Goal: Task Accomplishment & Management: Complete application form

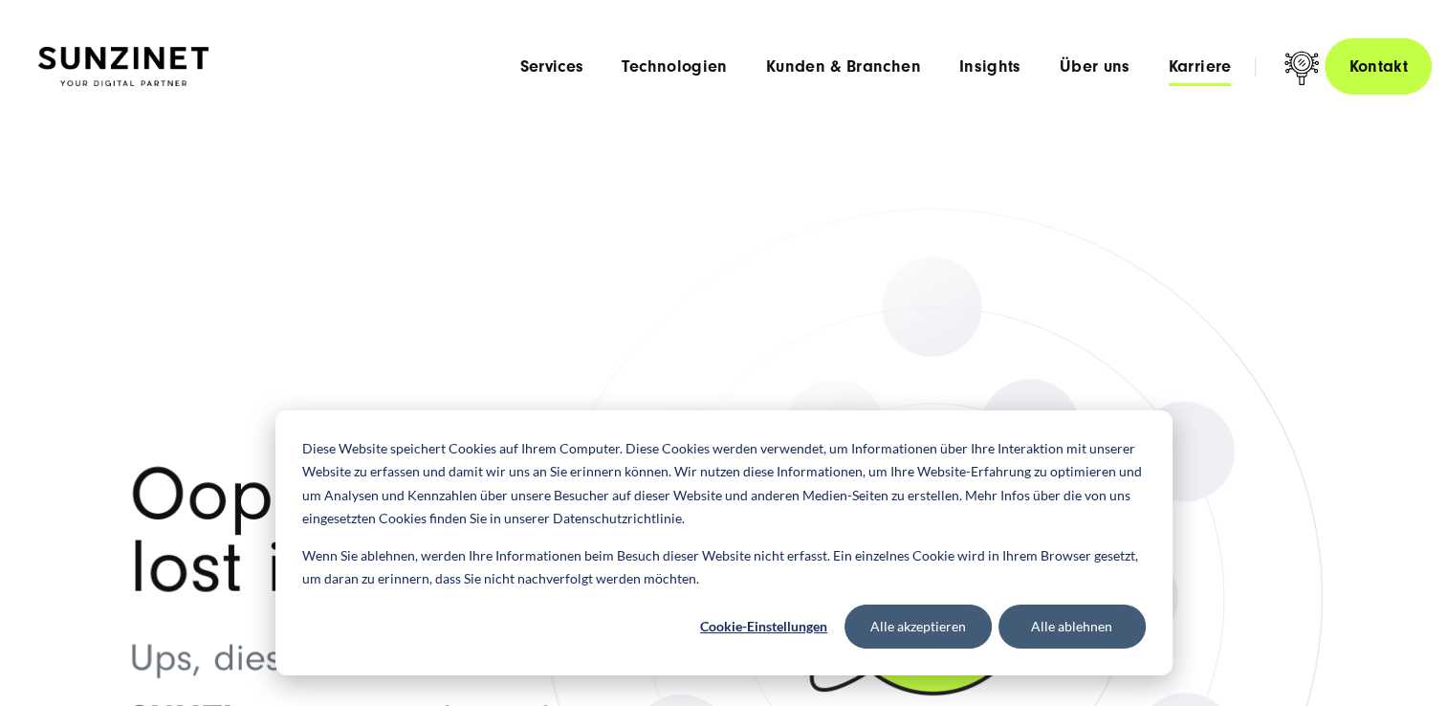
click at [1211, 73] on span "Karriere" at bounding box center [1200, 66] width 63 height 19
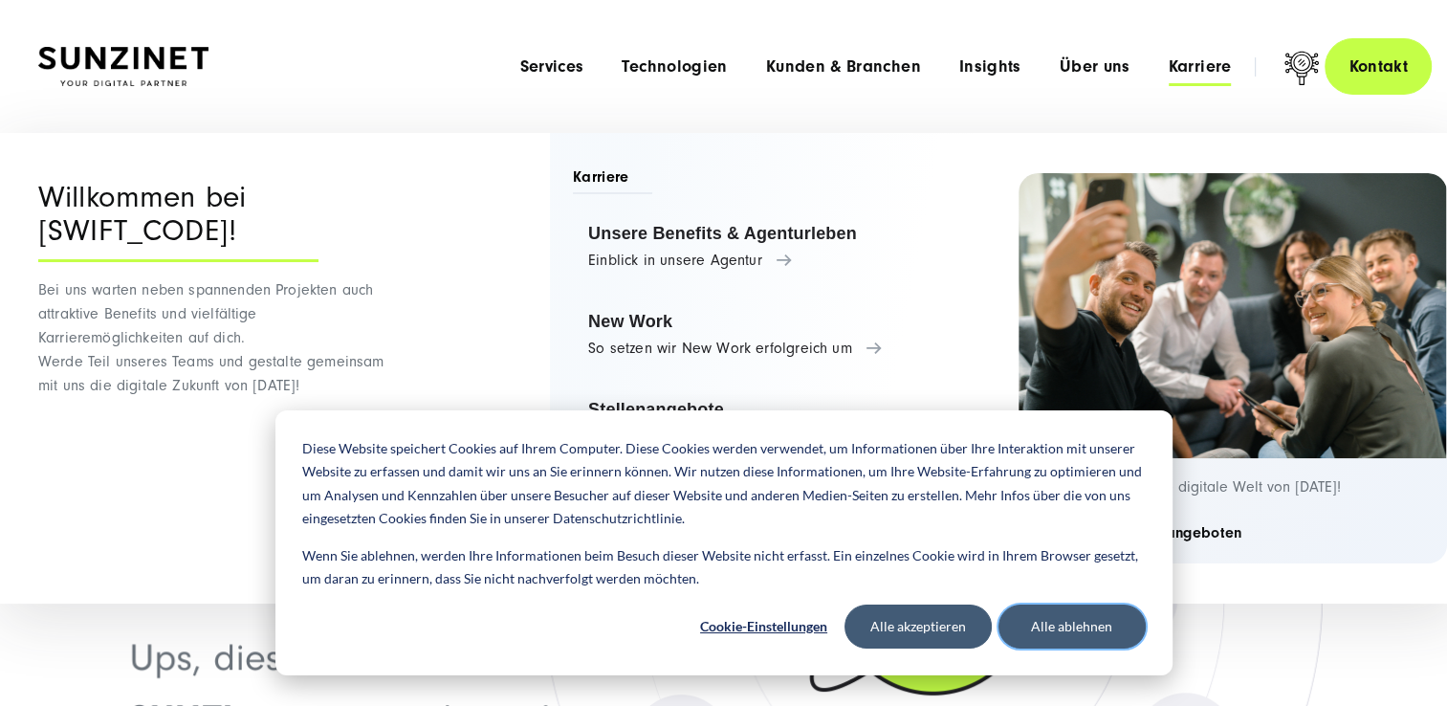
click at [1077, 617] on button "Alle ablehnen" at bounding box center [1072, 627] width 147 height 44
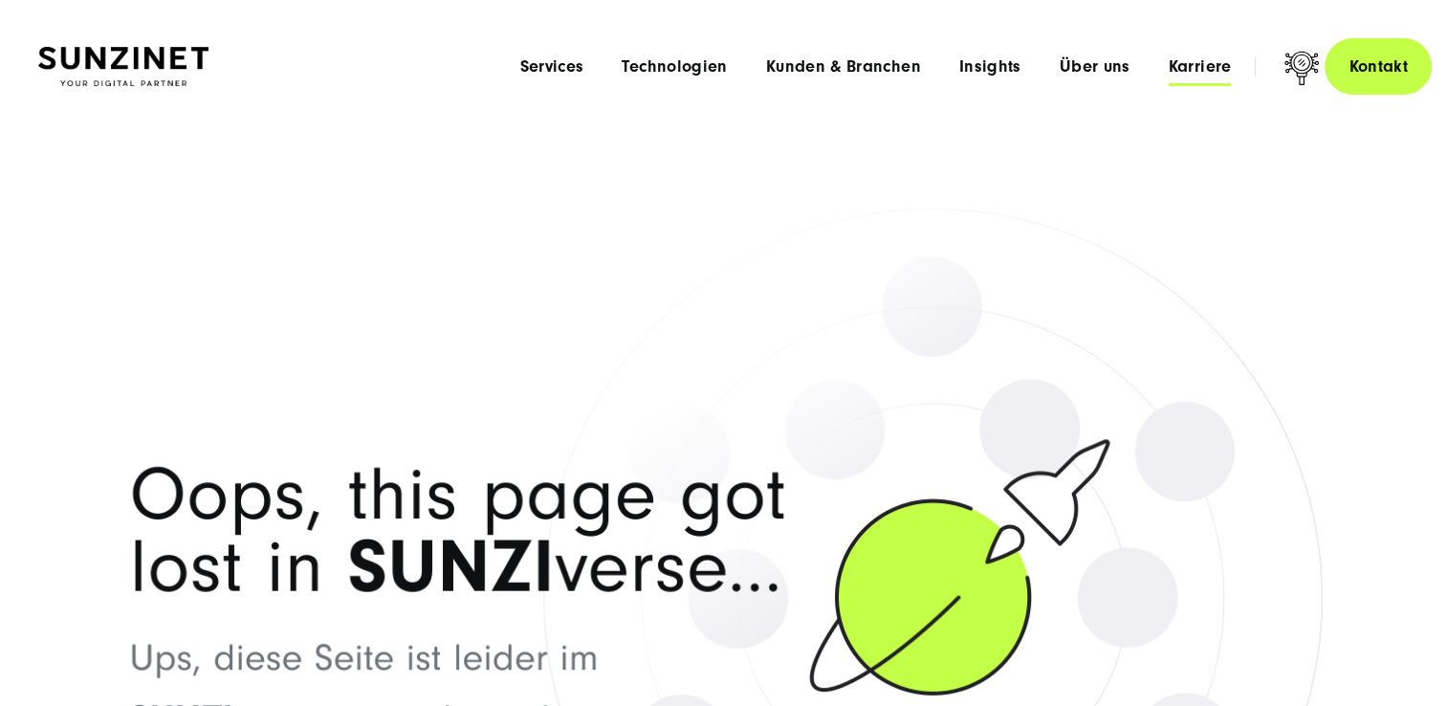
click at [1208, 59] on span "Karriere" at bounding box center [1200, 66] width 63 height 19
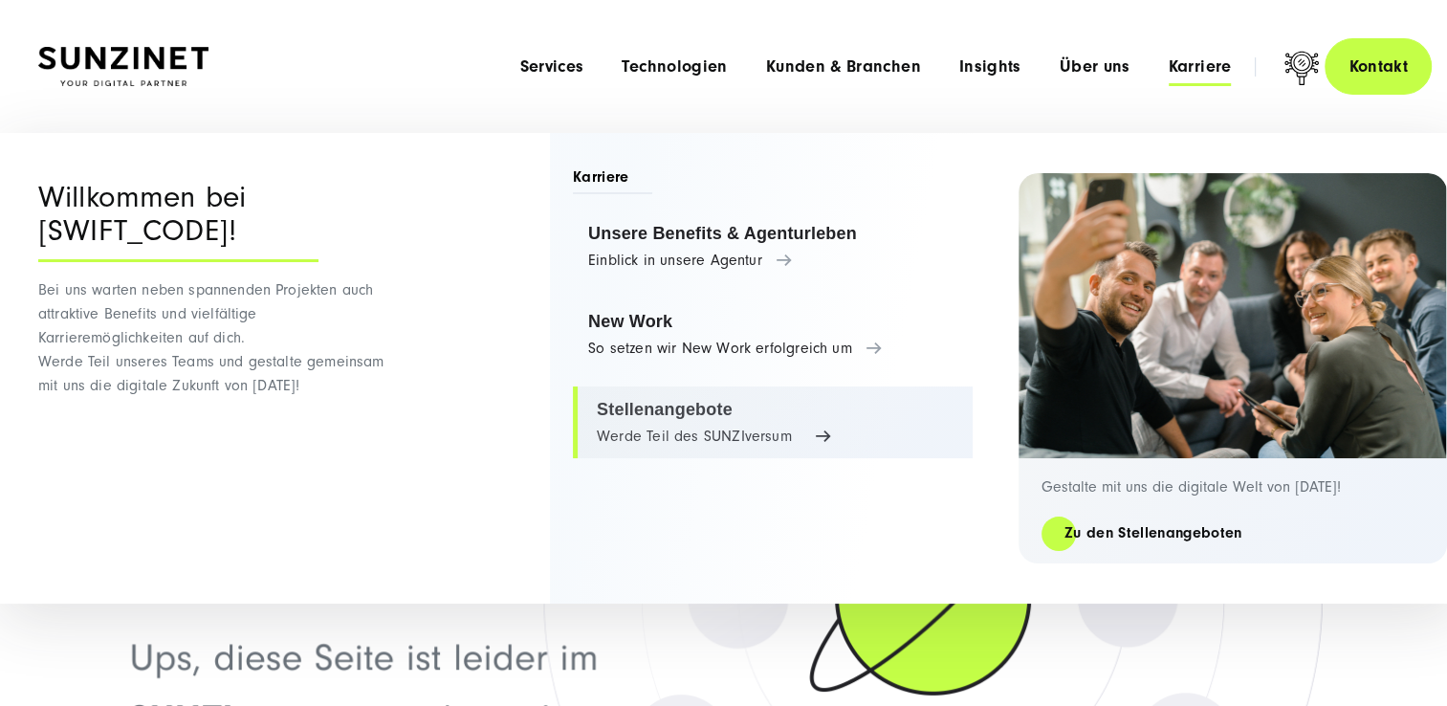
click at [712, 426] on link "Stellenangebote Werde Teil des SUNZIversum" at bounding box center [773, 422] width 400 height 73
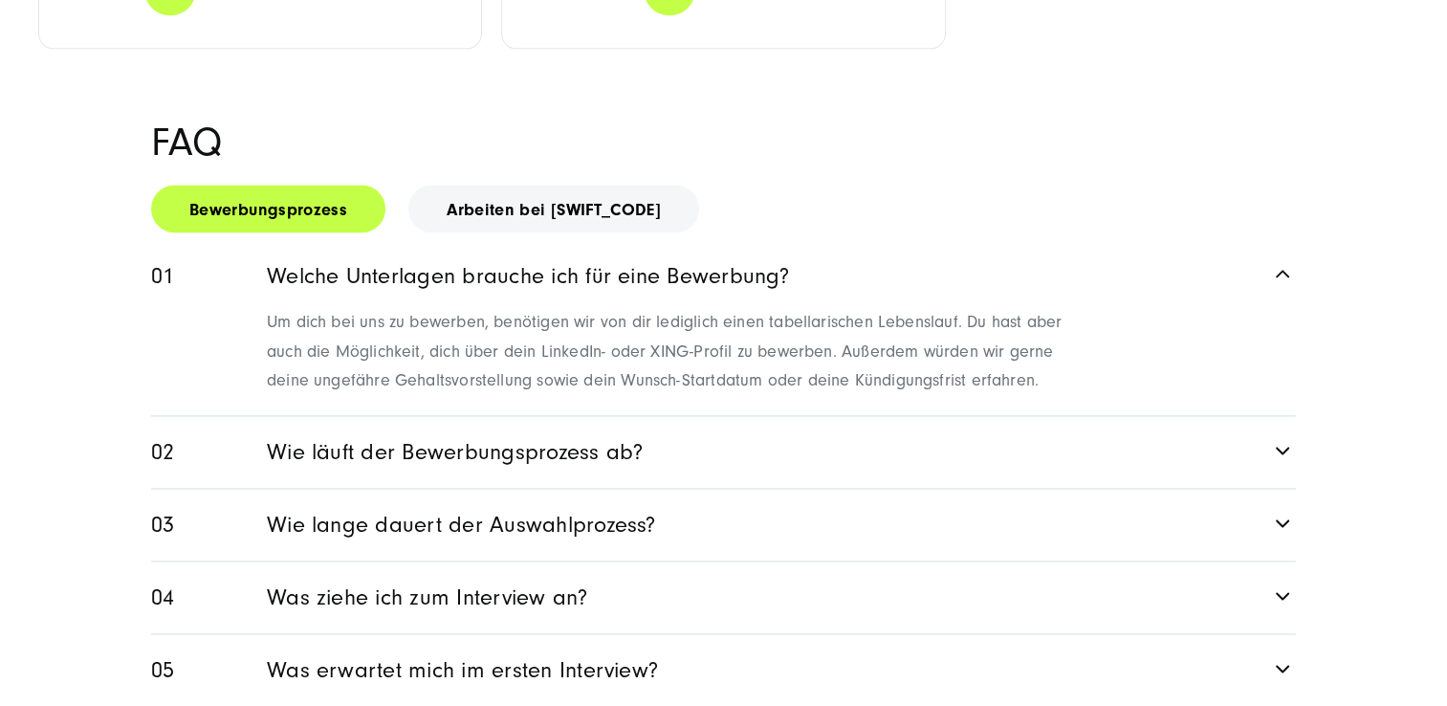
scroll to position [2678, 0]
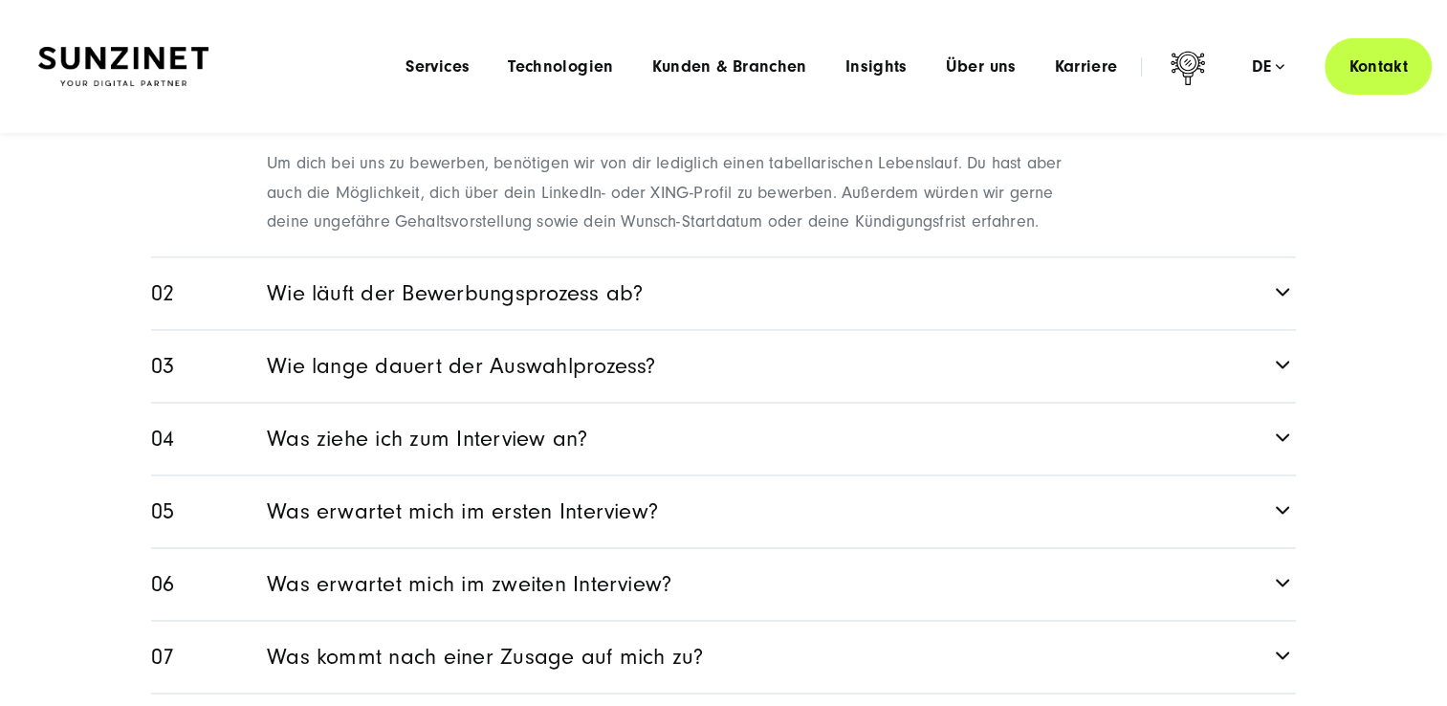
click at [467, 403] on link "Was ziehe ich zum Interview an?" at bounding box center [723, 439] width 1145 height 72
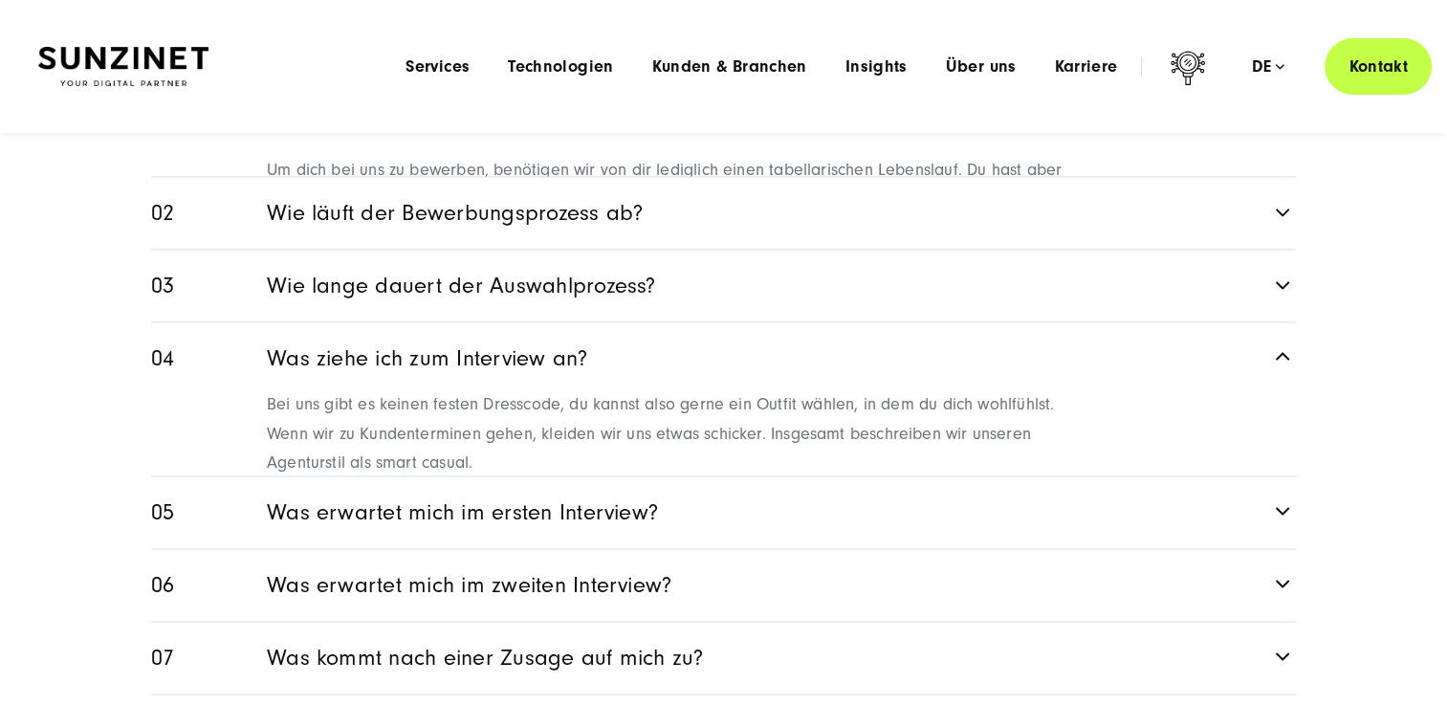
scroll to position [2759, 0]
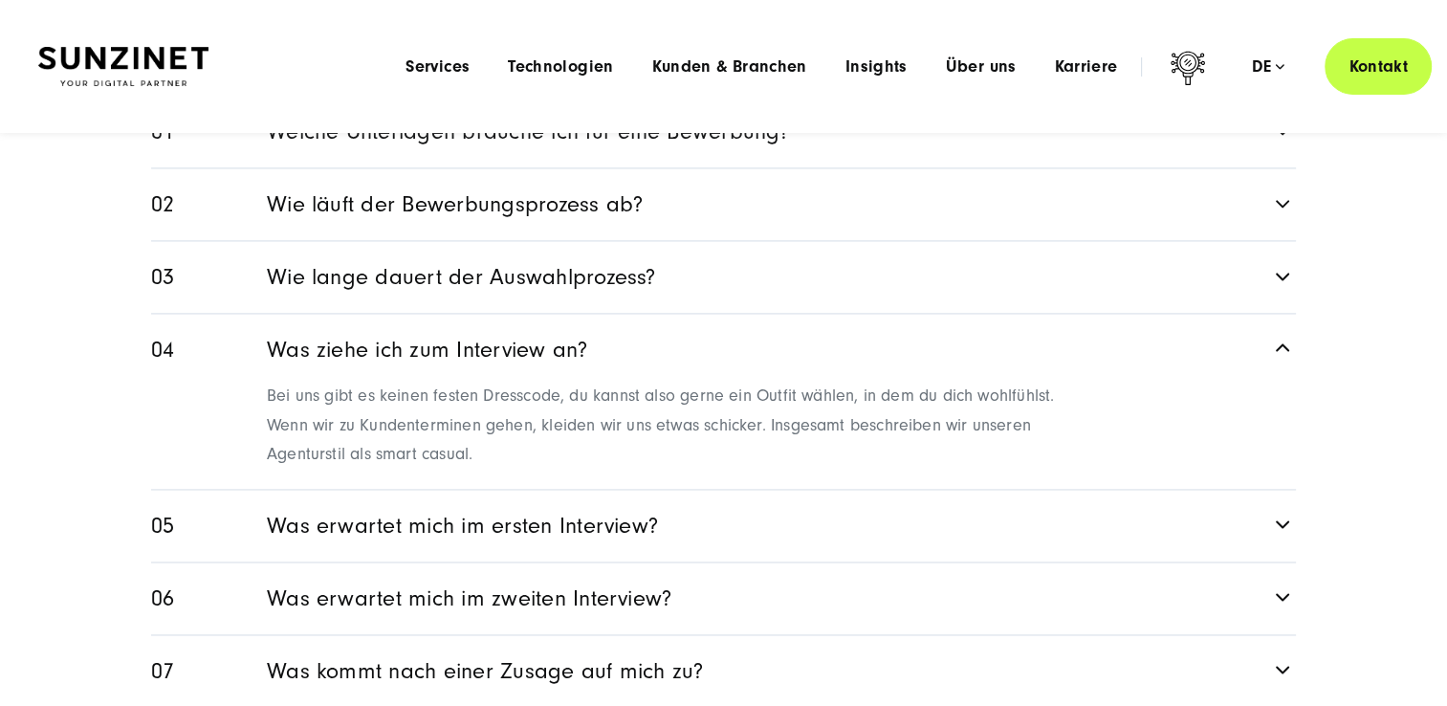
click at [532, 314] on link "Was ziehe ich zum Interview an?" at bounding box center [723, 346] width 1145 height 65
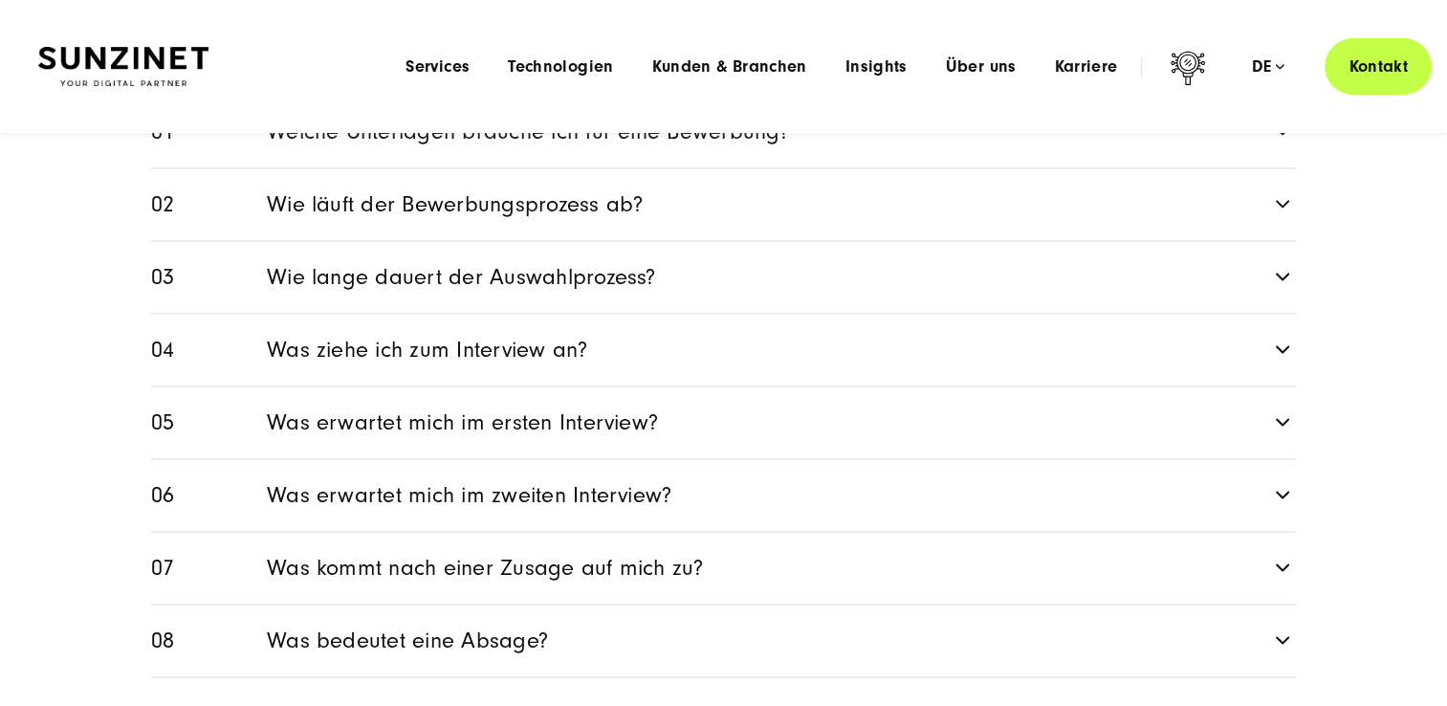
click at [527, 386] on link "Was erwartet mich im ersten Interview?" at bounding box center [723, 422] width 1145 height 72
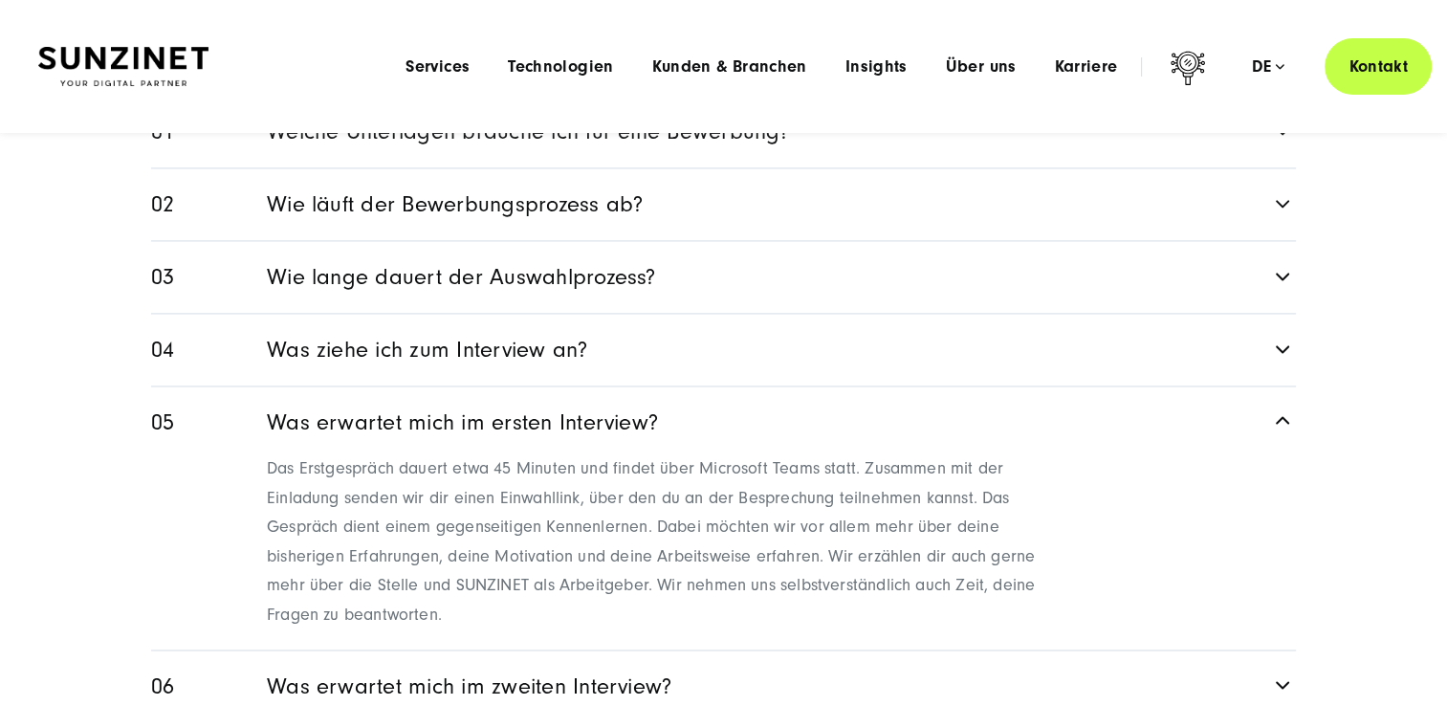
click at [528, 386] on link "Was erwartet mich im ersten Interview?" at bounding box center [723, 418] width 1145 height 65
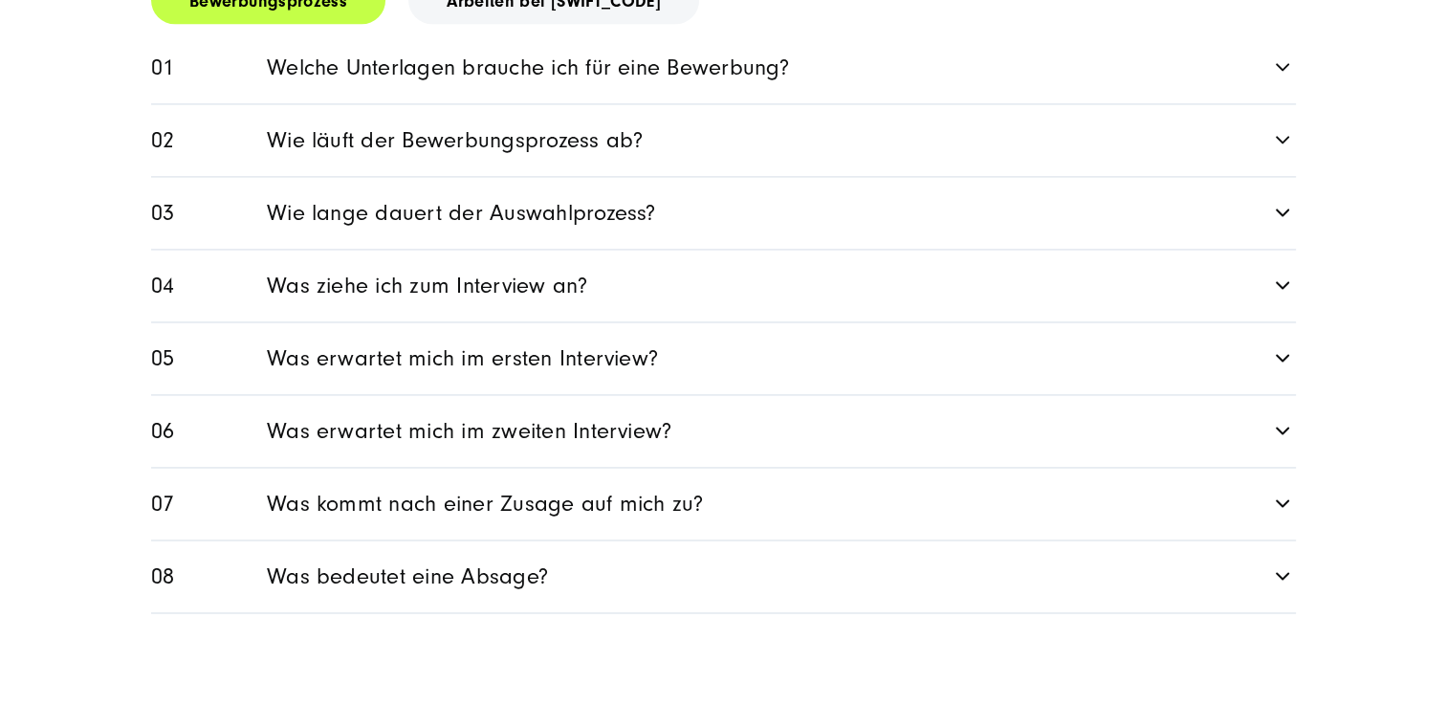
scroll to position [2855, 0]
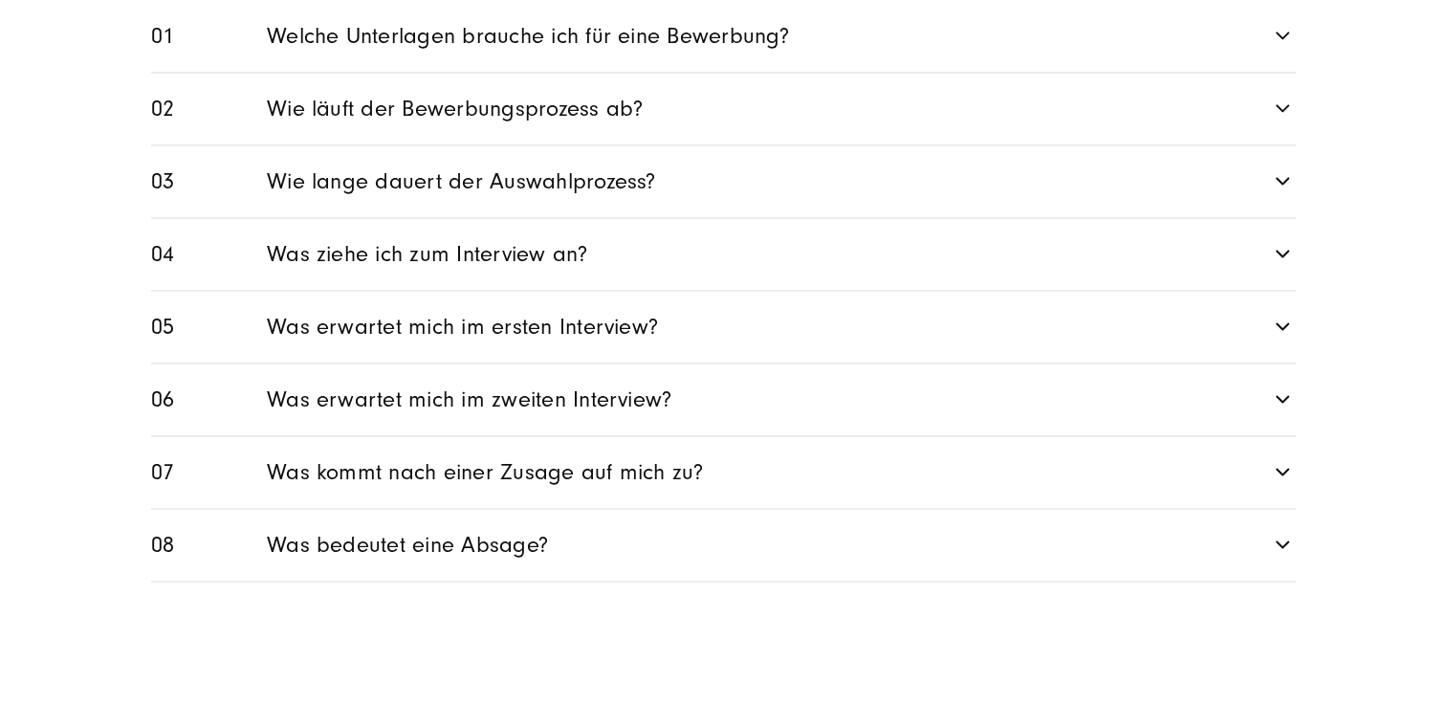
click at [528, 369] on link "Was erwartet mich im zweiten Interview?" at bounding box center [723, 399] width 1145 height 72
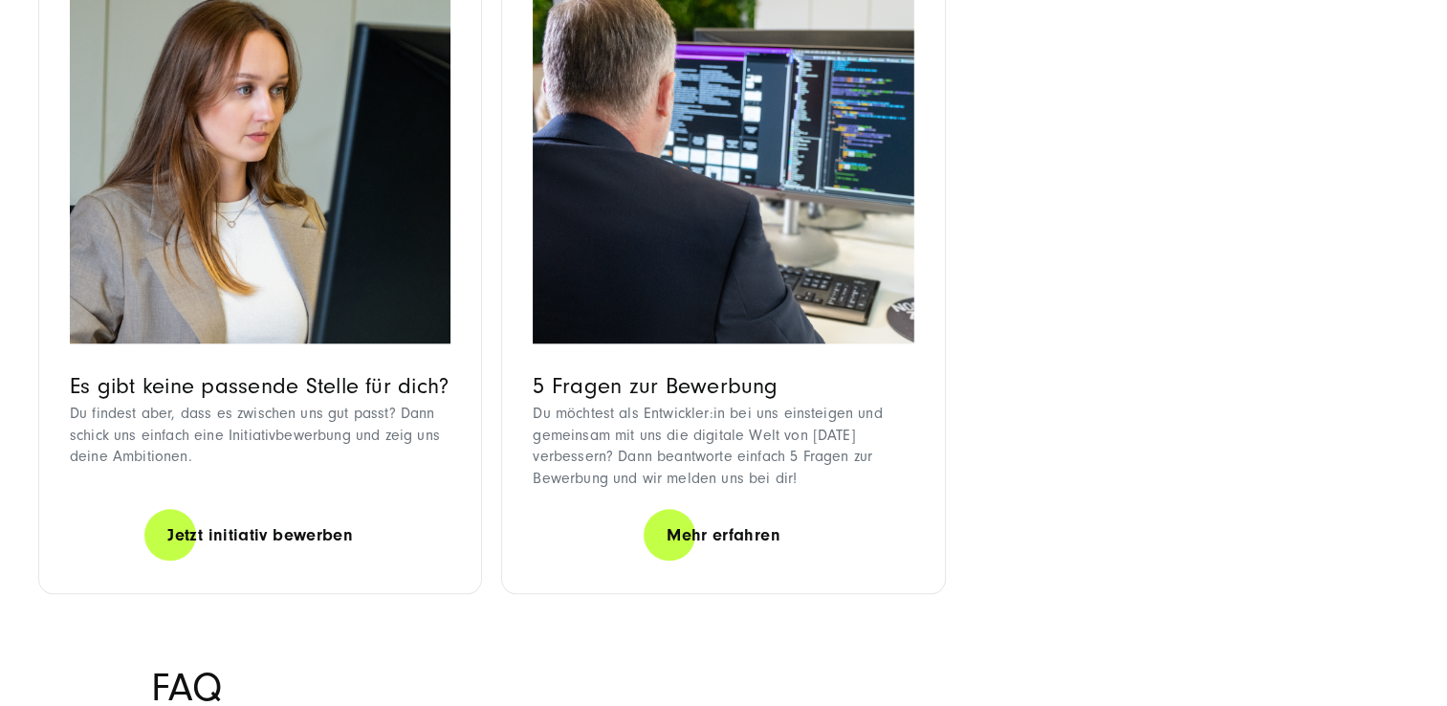
scroll to position [2197, 0]
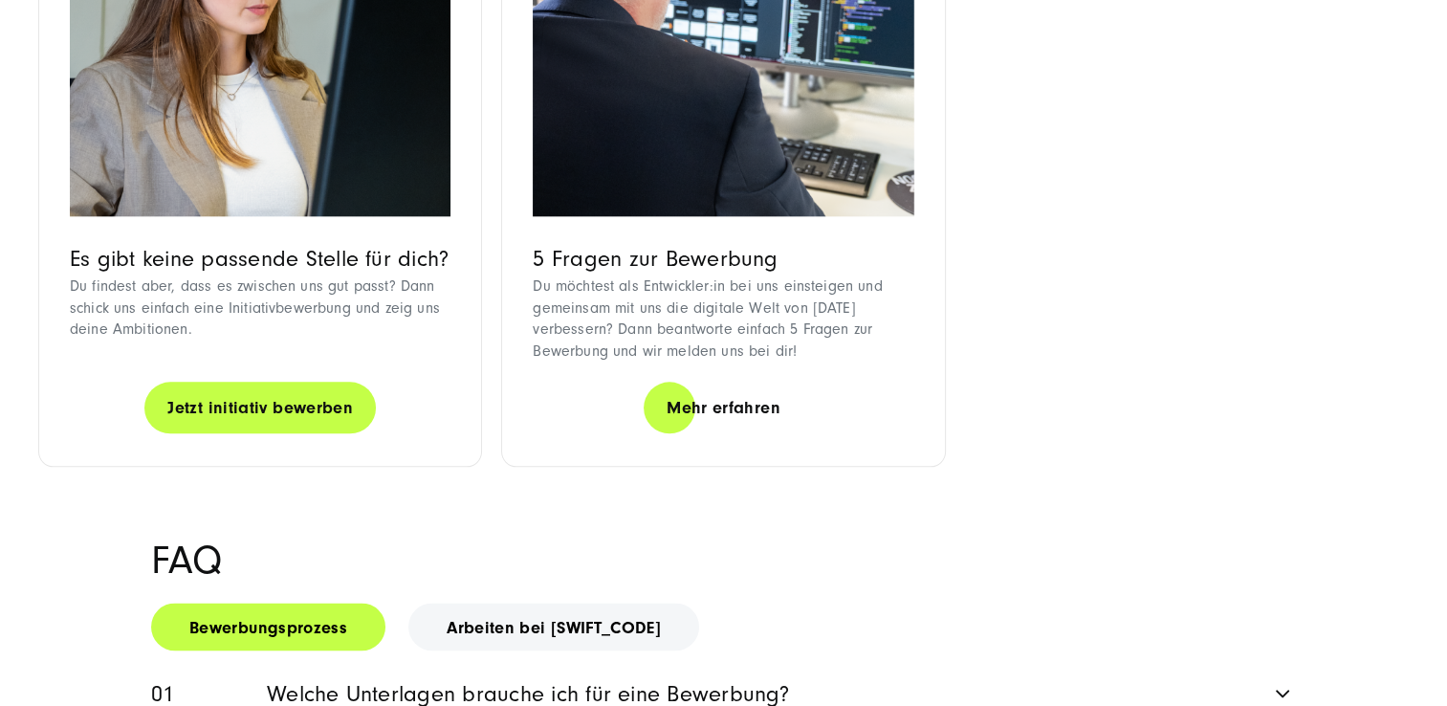
click at [272, 381] on link "Jetzt initiativ bewerben" at bounding box center [259, 408] width 231 height 55
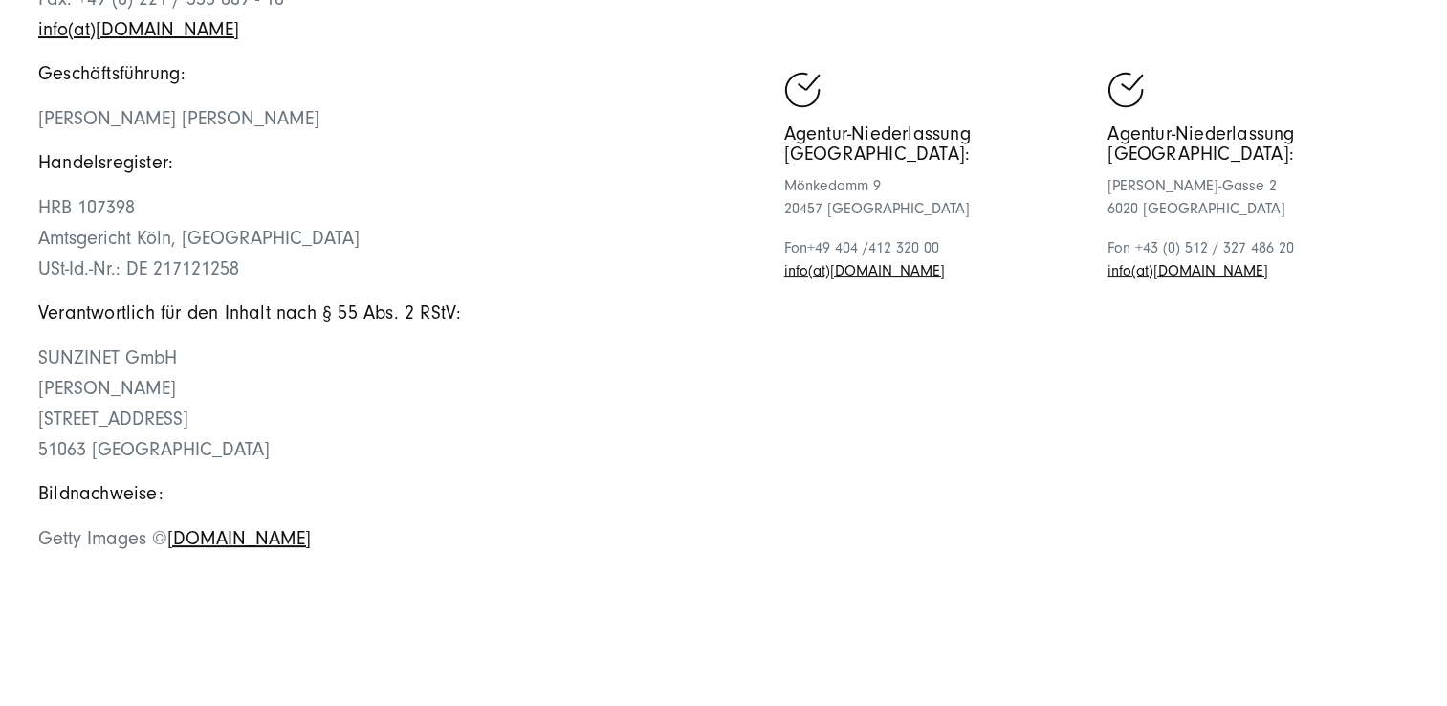
scroll to position [478, 0]
